Goal: Task Accomplishment & Management: Manage account settings

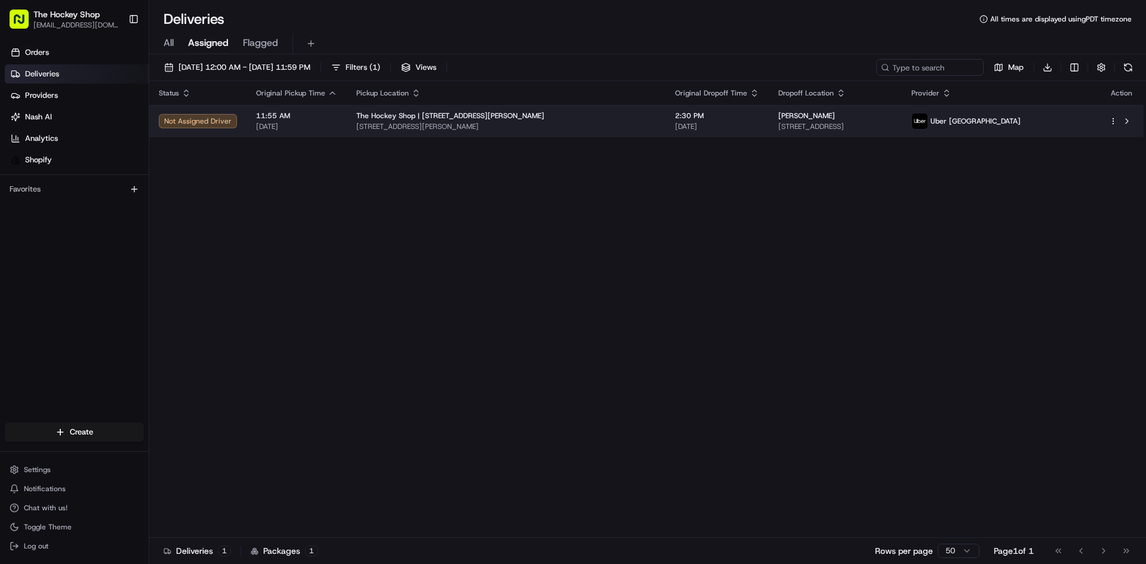
click at [282, 126] on span "[DATE]" at bounding box center [296, 127] width 81 height 10
click at [1115, 125] on html "The Hockey Shop [EMAIL_ADDRESS][DOMAIN_NAME] Toggle Sidebar Orders Deliveries P…" at bounding box center [573, 282] width 1146 height 564
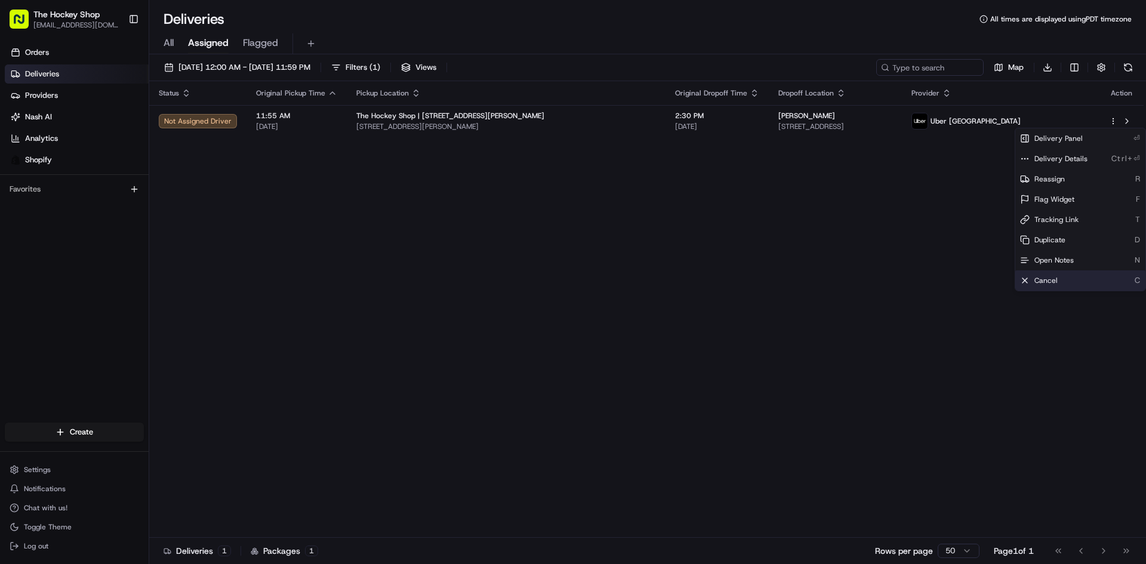
click at [1066, 279] on div "Cancel C" at bounding box center [1081, 280] width 130 height 20
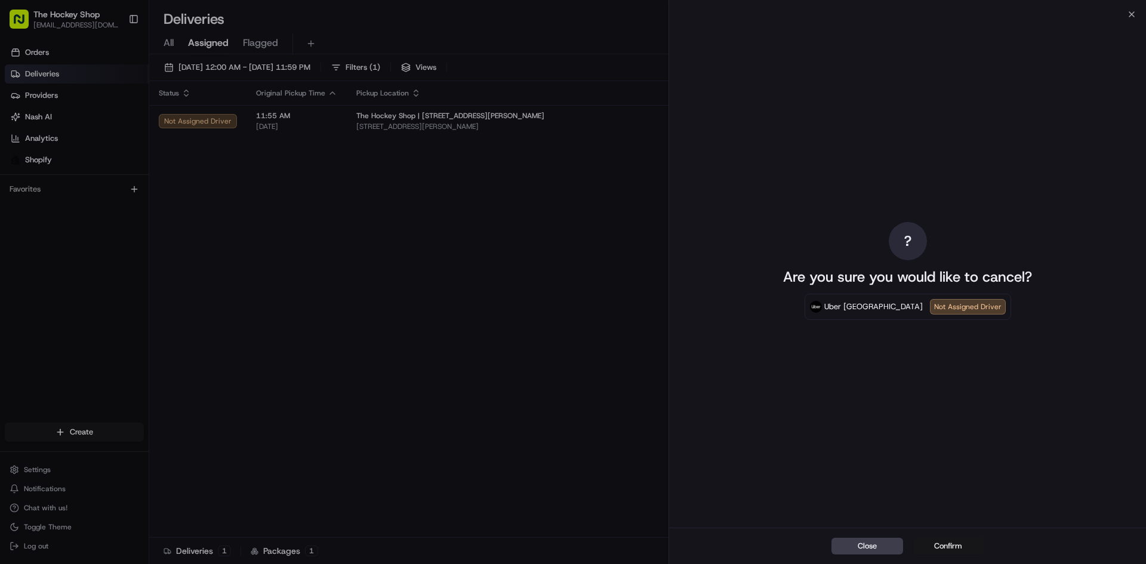
click at [958, 545] on button "Confirm" at bounding box center [949, 546] width 72 height 17
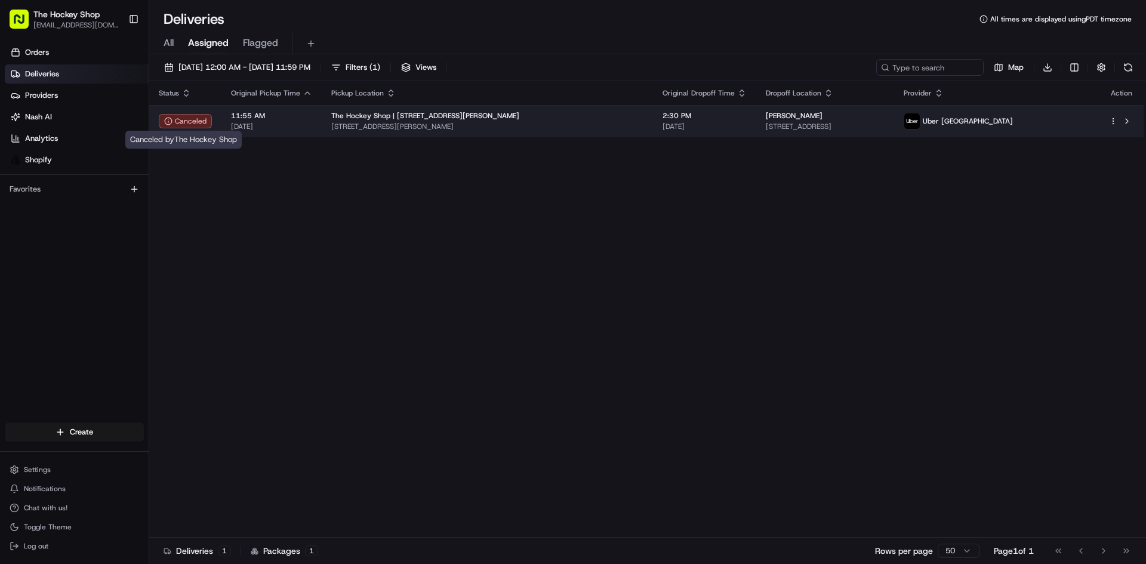
click at [204, 128] on body "The Hockey Shop [EMAIL_ADDRESS][DOMAIN_NAME] Toggle Sidebar Orders Deliveries P…" at bounding box center [573, 282] width 1146 height 564
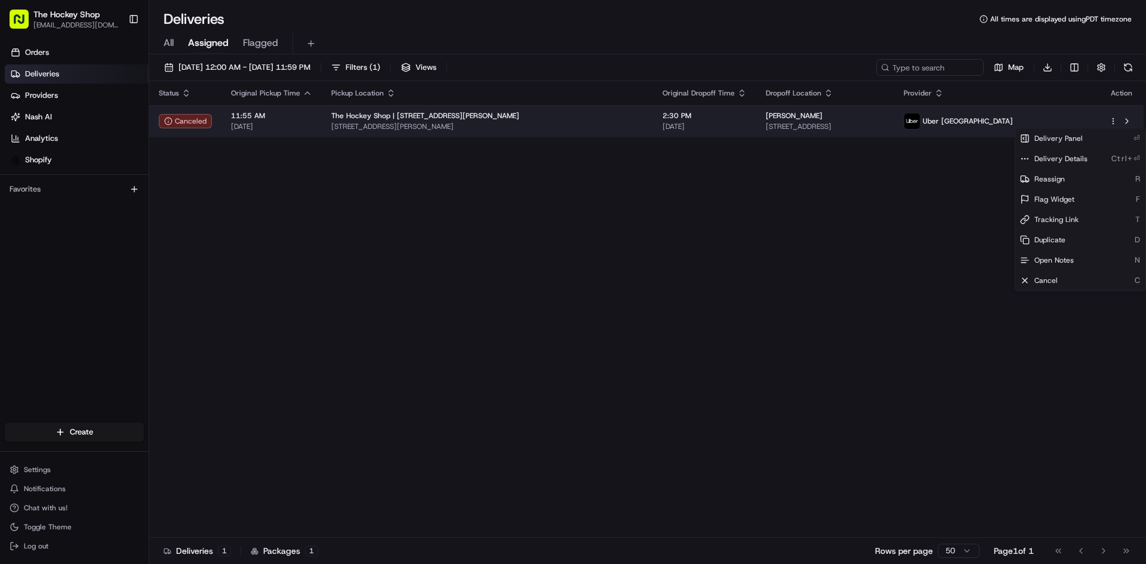
click at [1114, 122] on html "The Hockey Shop [EMAIL_ADDRESS][DOMAIN_NAME] Toggle Sidebar Orders Deliveries P…" at bounding box center [573, 282] width 1146 height 564
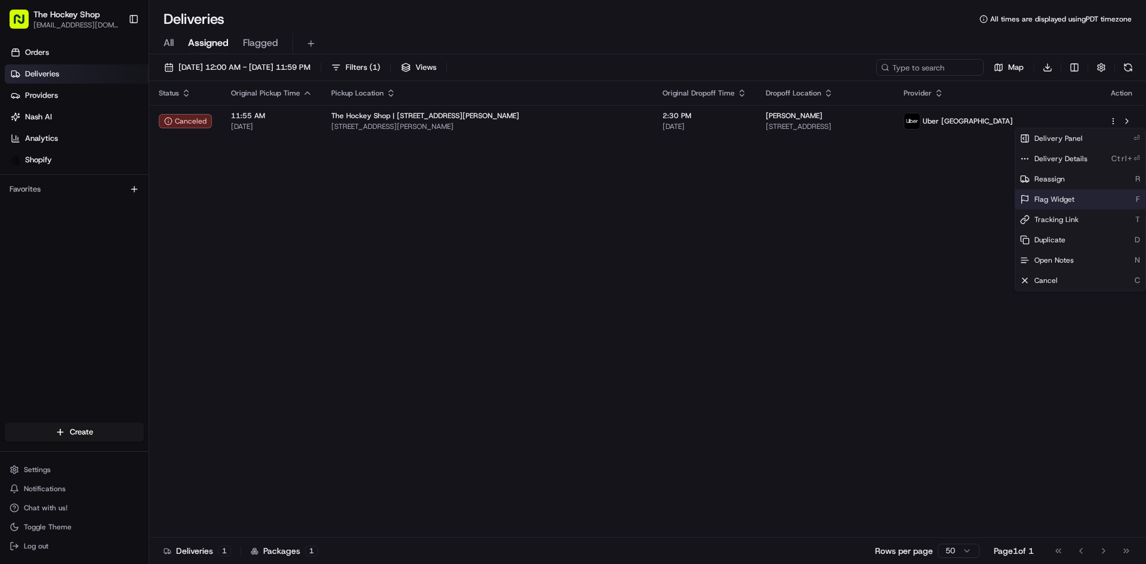
click at [1063, 192] on div "Flag Widget F" at bounding box center [1081, 199] width 130 height 20
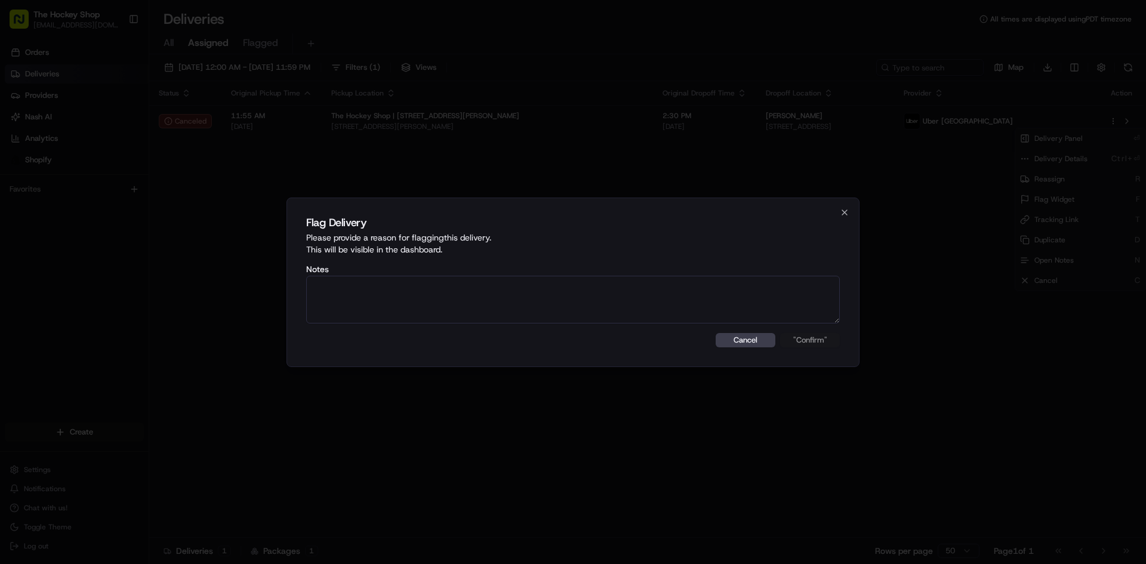
click at [845, 221] on div "Flag Delivery Please provide a reason for flagging this delivery . This will be…" at bounding box center [573, 283] width 573 height 170
click at [842, 215] on icon "button" at bounding box center [844, 212] width 5 height 5
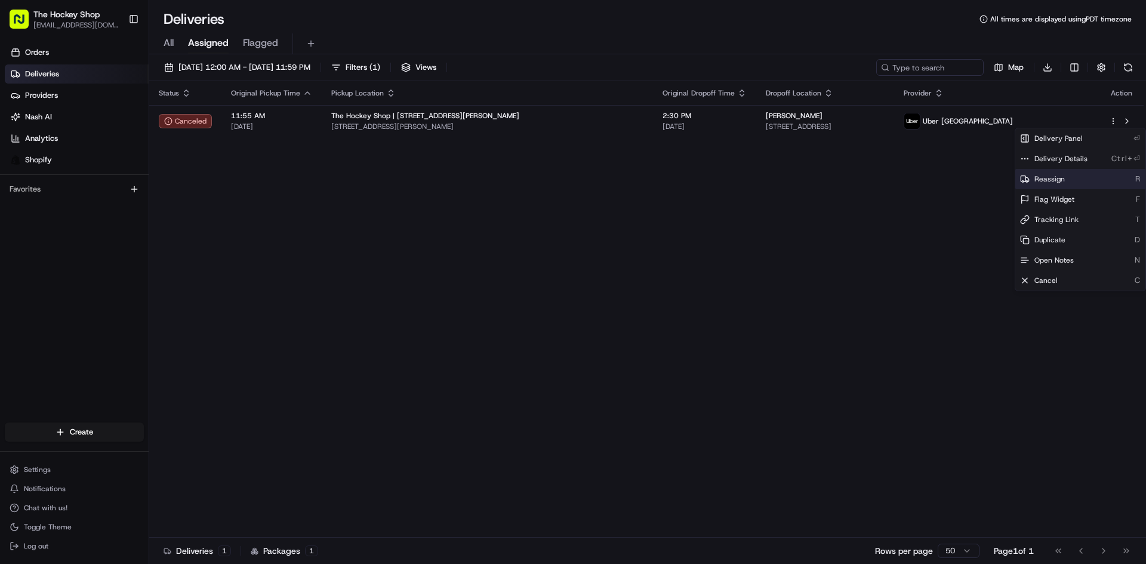
click at [1029, 178] on icon at bounding box center [1025, 179] width 10 height 10
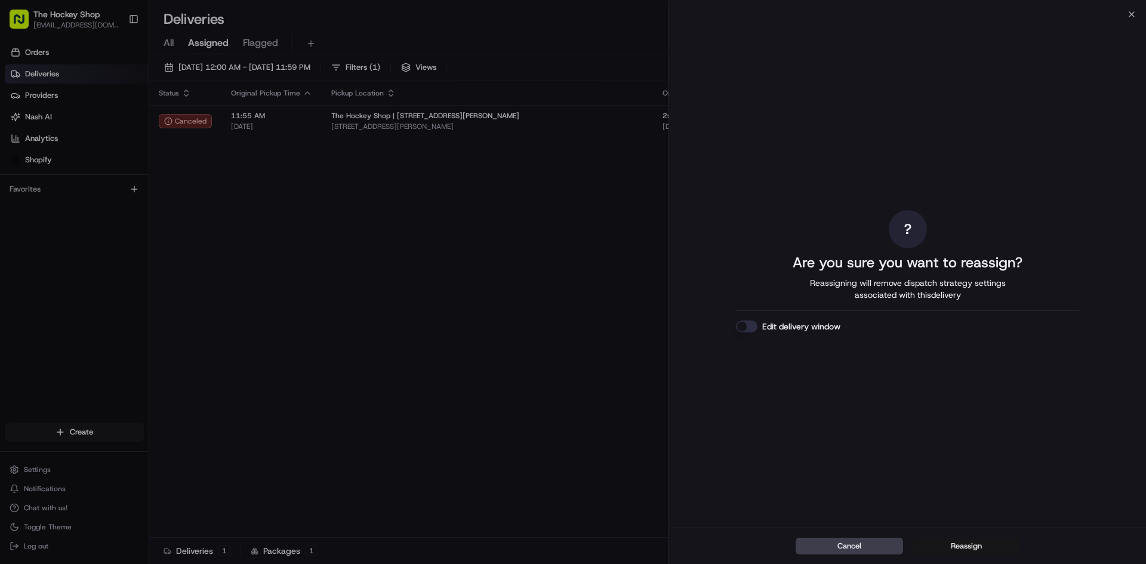
click at [948, 538] on button "Reassign" at bounding box center [966, 546] width 107 height 17
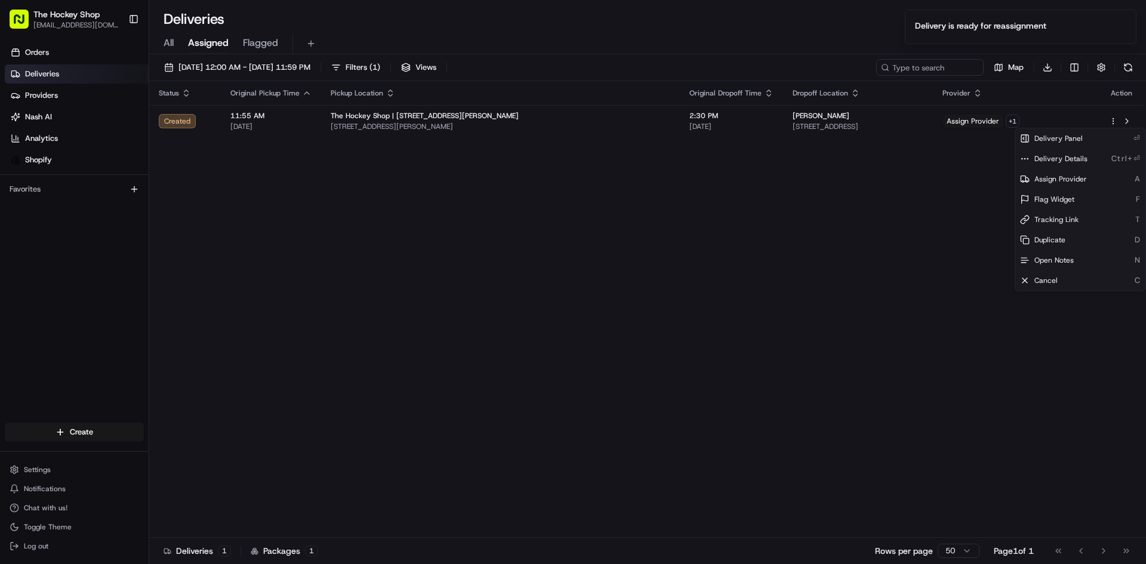
click at [296, 303] on div "Status Original Pickup Time Pickup Location Original Dropoff Time Dropoff Locat…" at bounding box center [646, 309] width 995 height 457
